Goal: Use online tool/utility: Utilize a website feature to perform a specific function

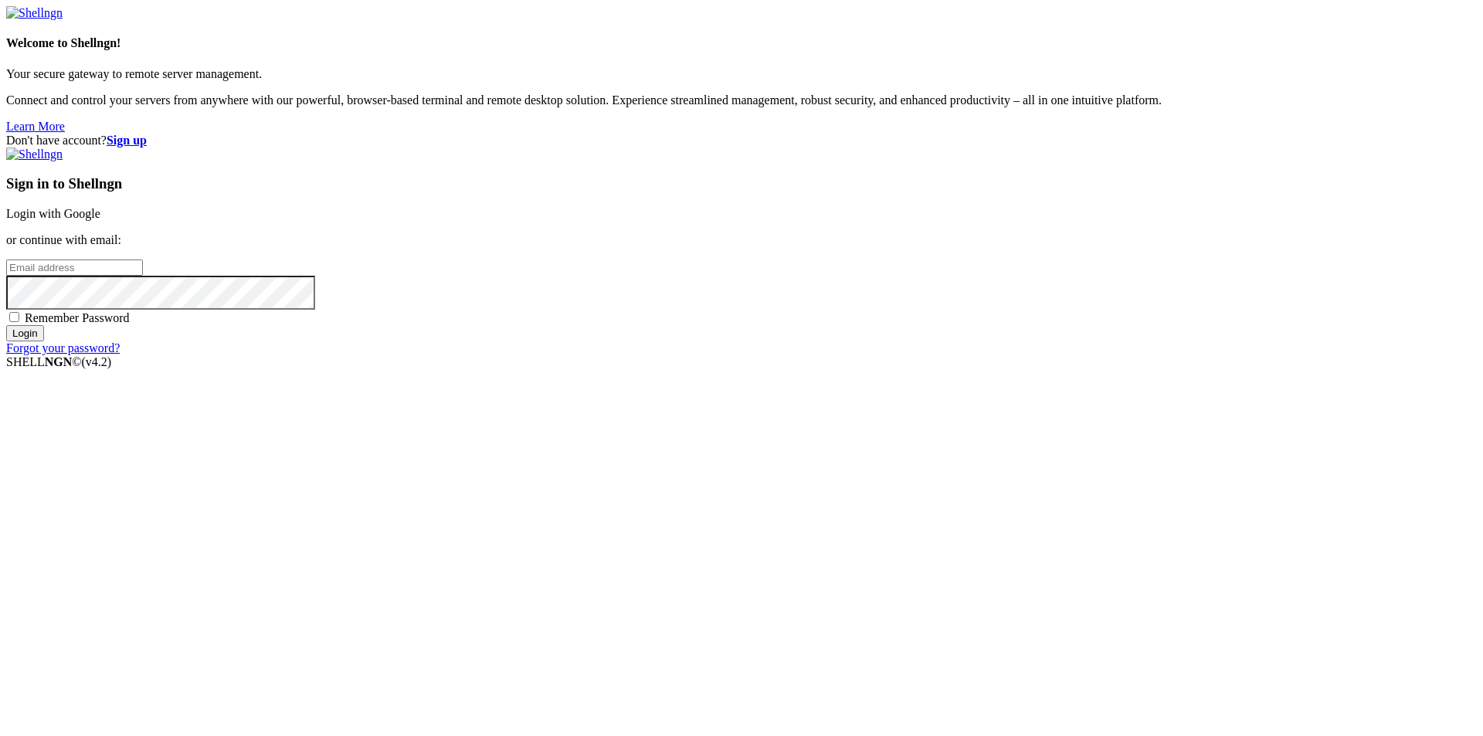
click at [100, 220] on link "Login with Google" at bounding box center [53, 213] width 94 height 13
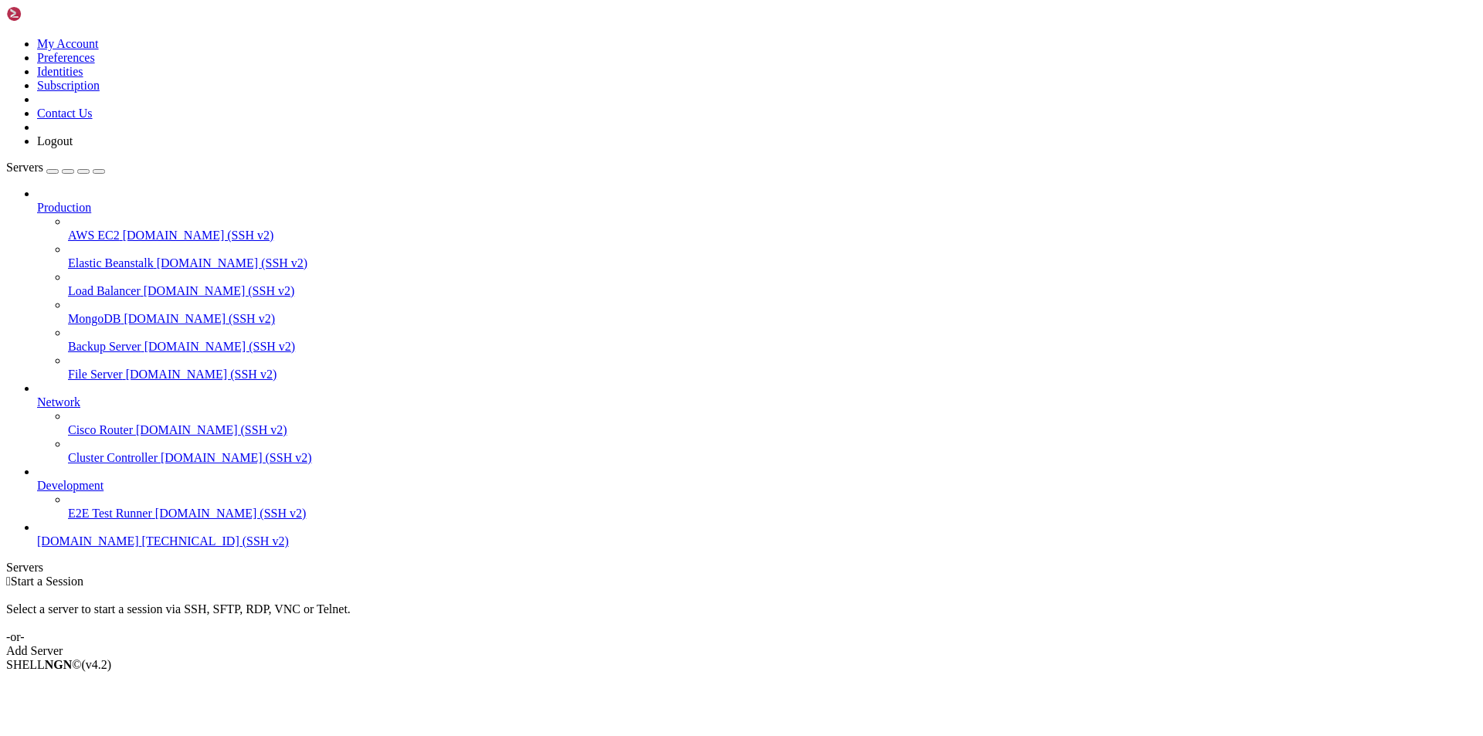
click at [117, 548] on span "[DOMAIN_NAME]" at bounding box center [88, 540] width 102 height 13
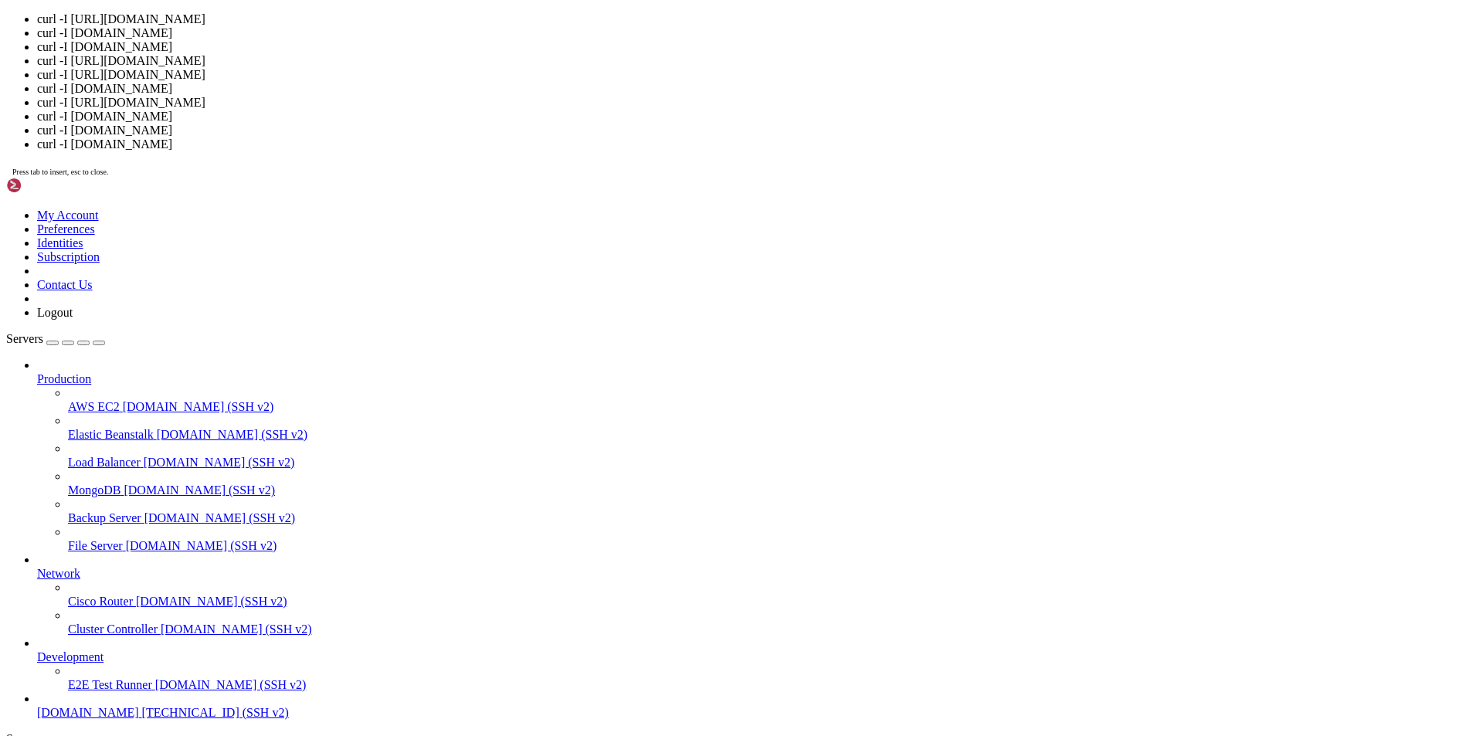
scroll to position [7, 2]
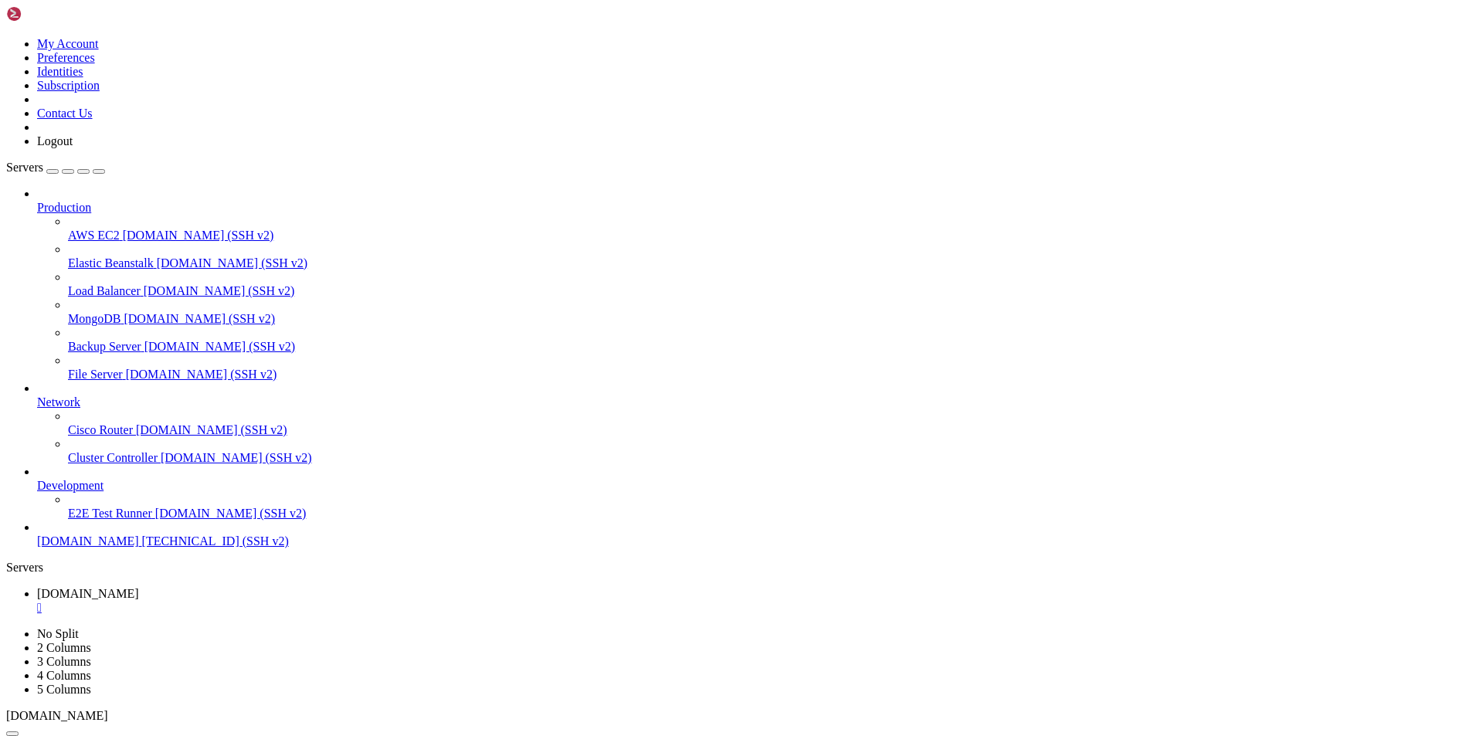
drag, startPoint x: 185, startPoint y: 1390, endPoint x: 109, endPoint y: 1280, distance: 134.3
